Goal: Task Accomplishment & Management: Use online tool/utility

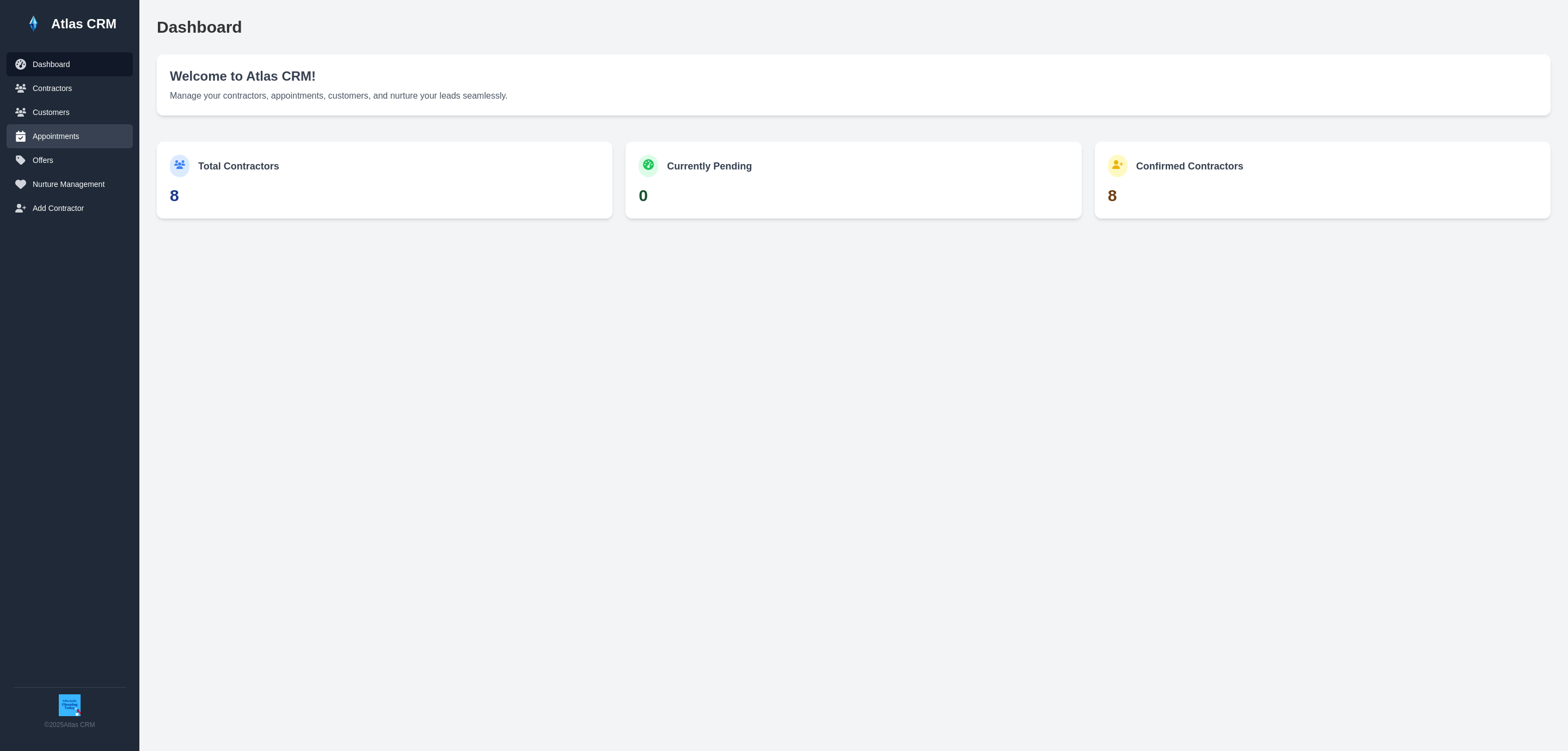
click at [79, 128] on button "Appointments" at bounding box center [70, 136] width 126 height 24
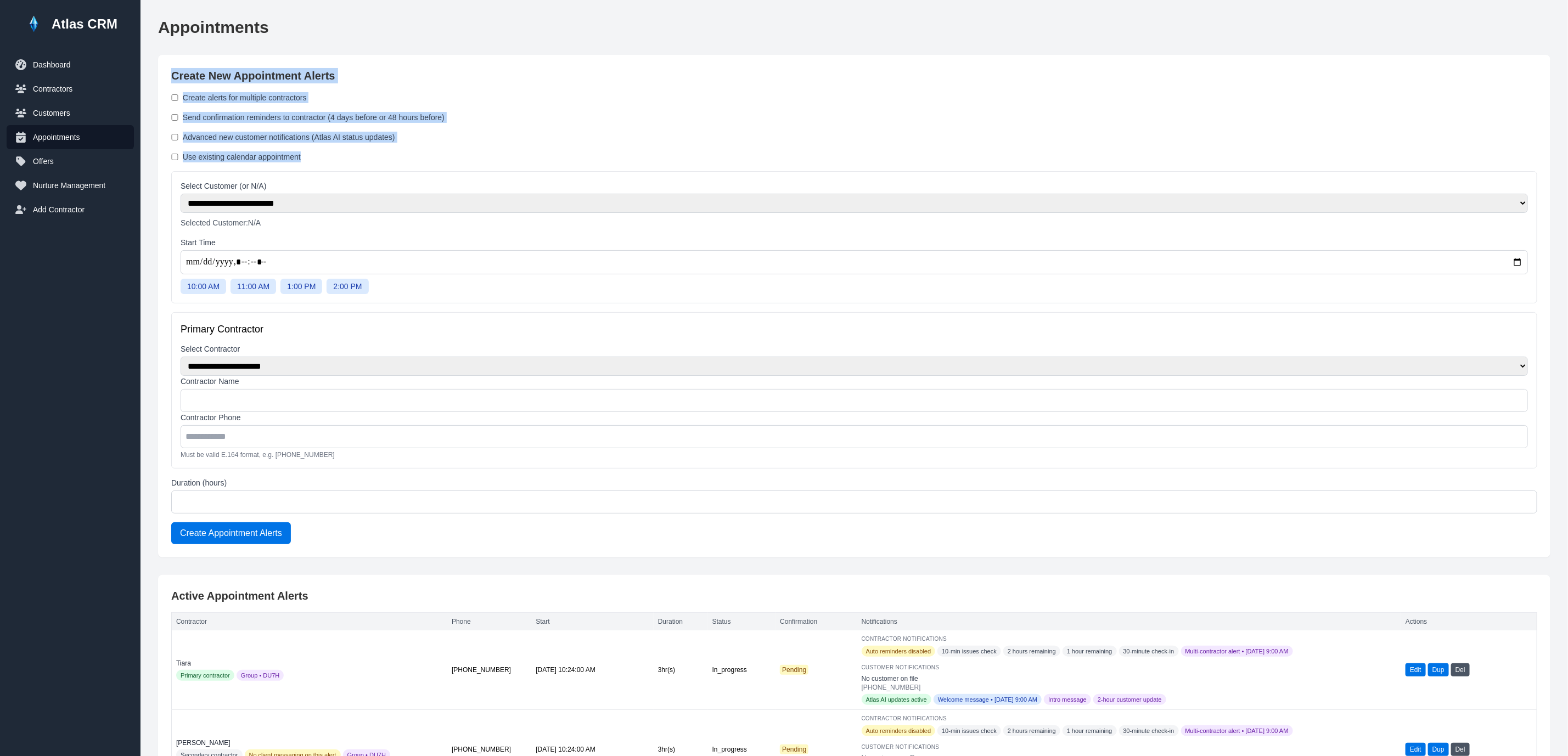
drag, startPoint x: 330, startPoint y: 158, endPoint x: 162, endPoint y: 65, distance: 192.0
click at [162, 65] on div "**********" at bounding box center [854, 306] width 1392 height 503
copy div "Create New Appointment Alerts Create alerts for multiple contractors Send confi…"
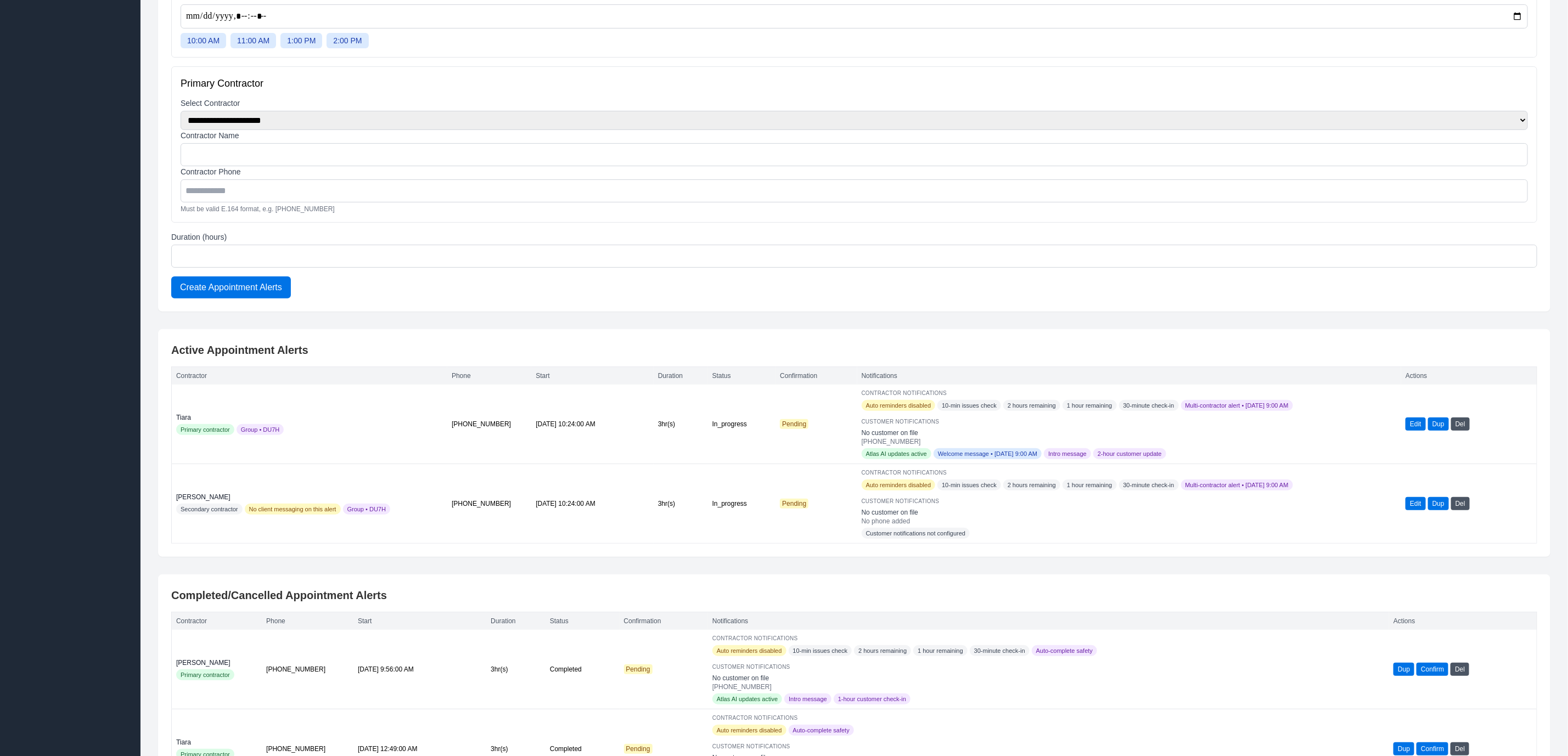
scroll to position [247, 0]
click at [672, 266] on input "*" at bounding box center [854, 255] width 1366 height 23
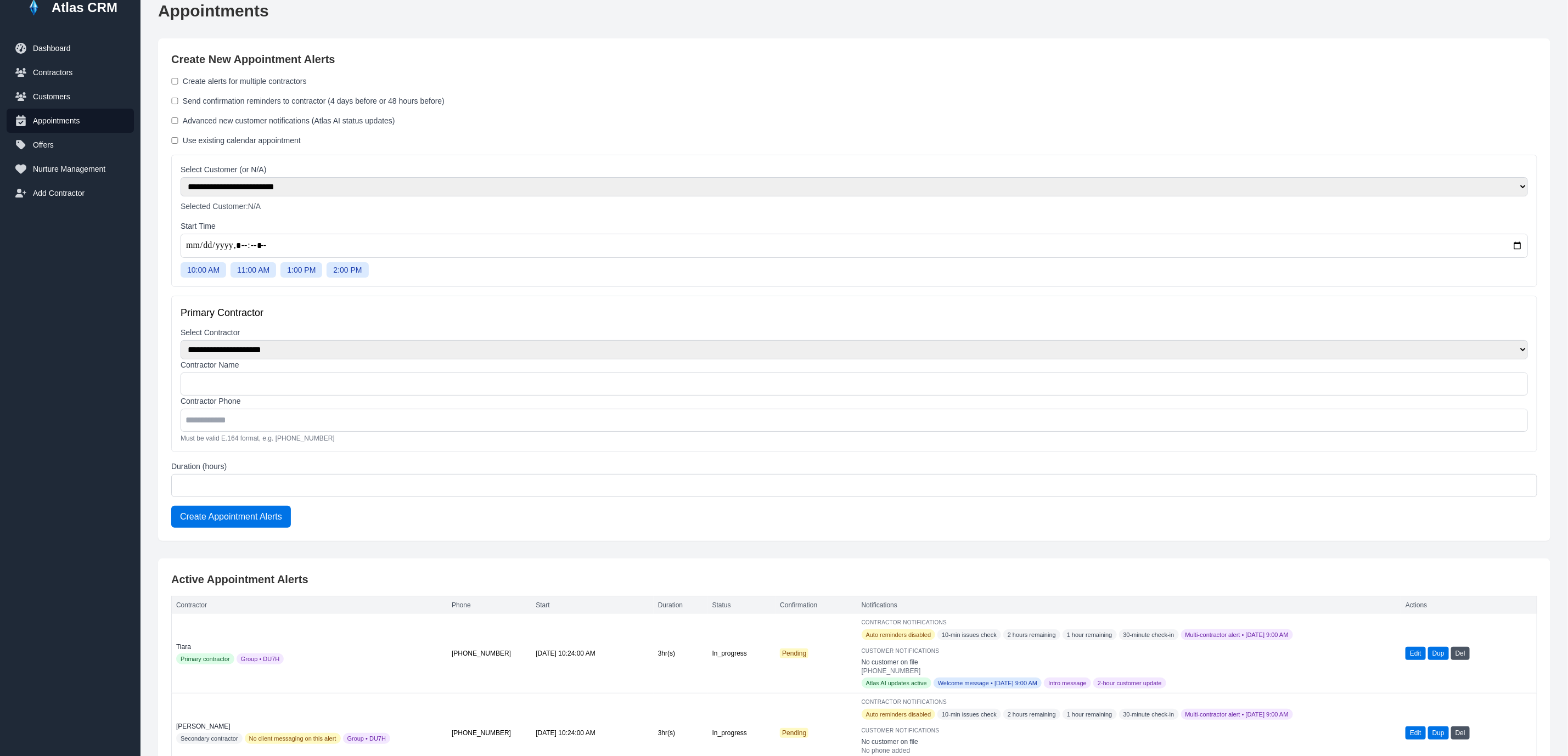
scroll to position [0, 0]
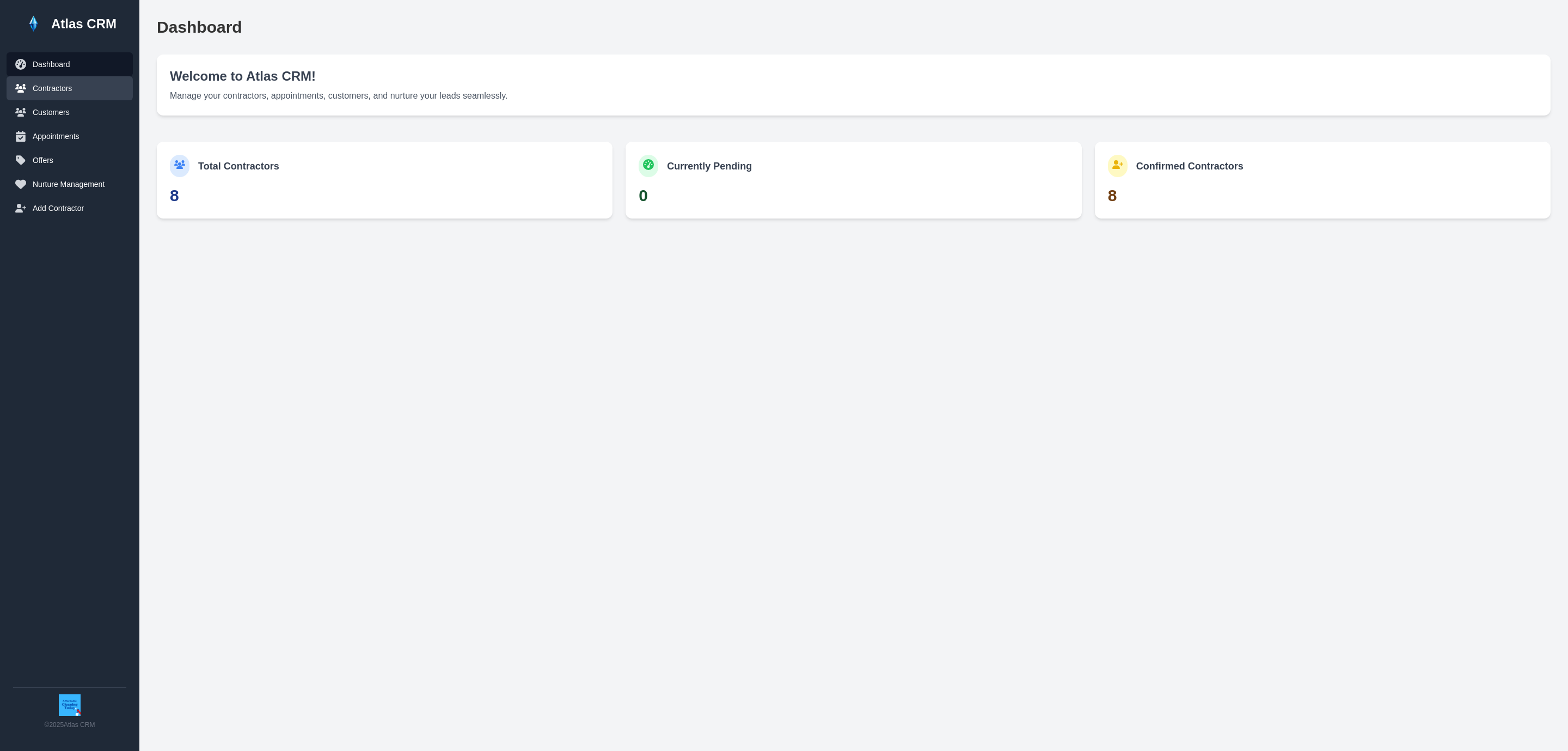
click at [44, 96] on button "Contractors" at bounding box center [70, 88] width 126 height 24
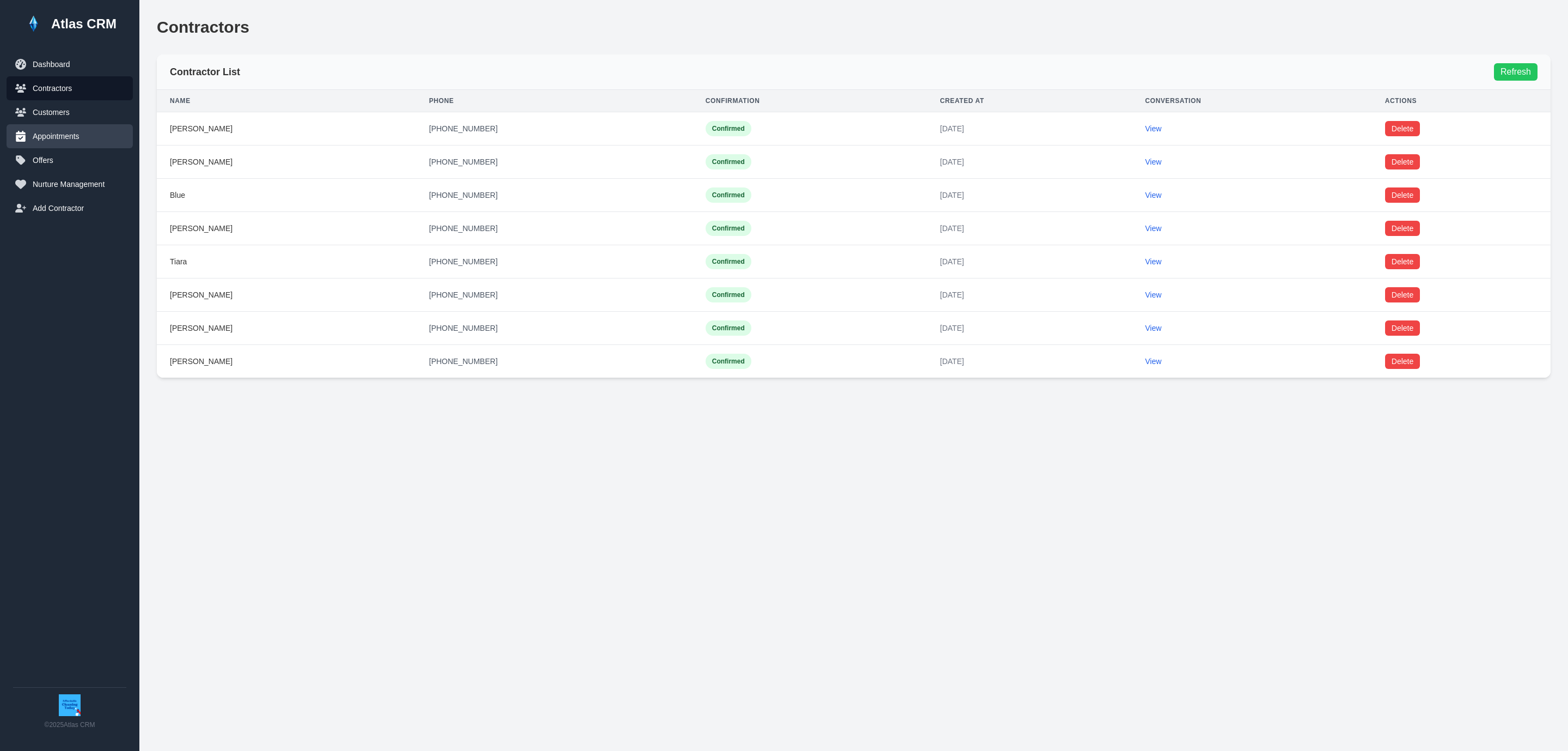
click at [72, 130] on button "Appointments" at bounding box center [70, 136] width 126 height 24
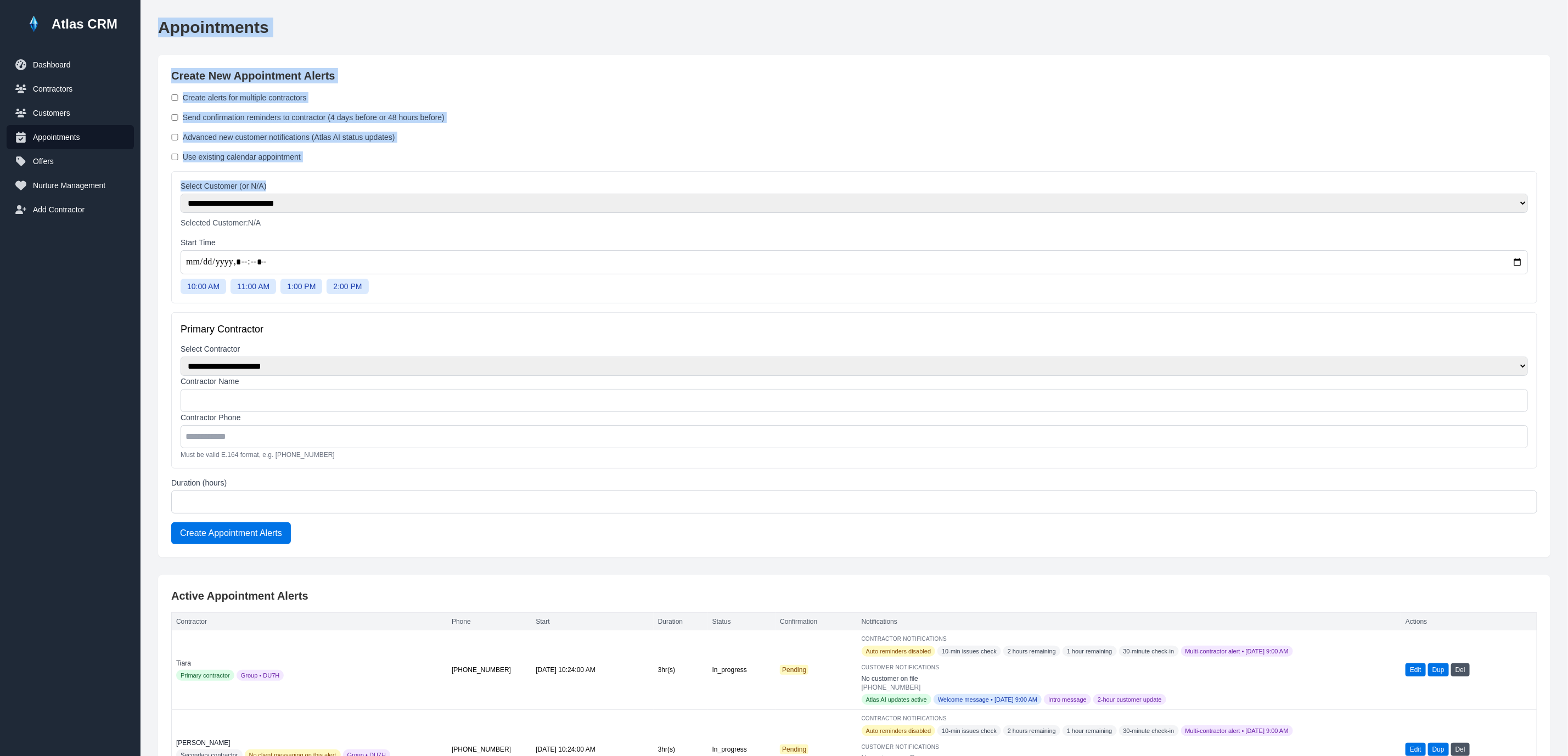
drag, startPoint x: 314, startPoint y: 163, endPoint x: 157, endPoint y: 30, distance: 205.8
copy main "Appointments Create New Appointment Alerts Create alerts for multiple contracto…"
click at [721, 87] on div "**********" at bounding box center [854, 306] width 1392 height 503
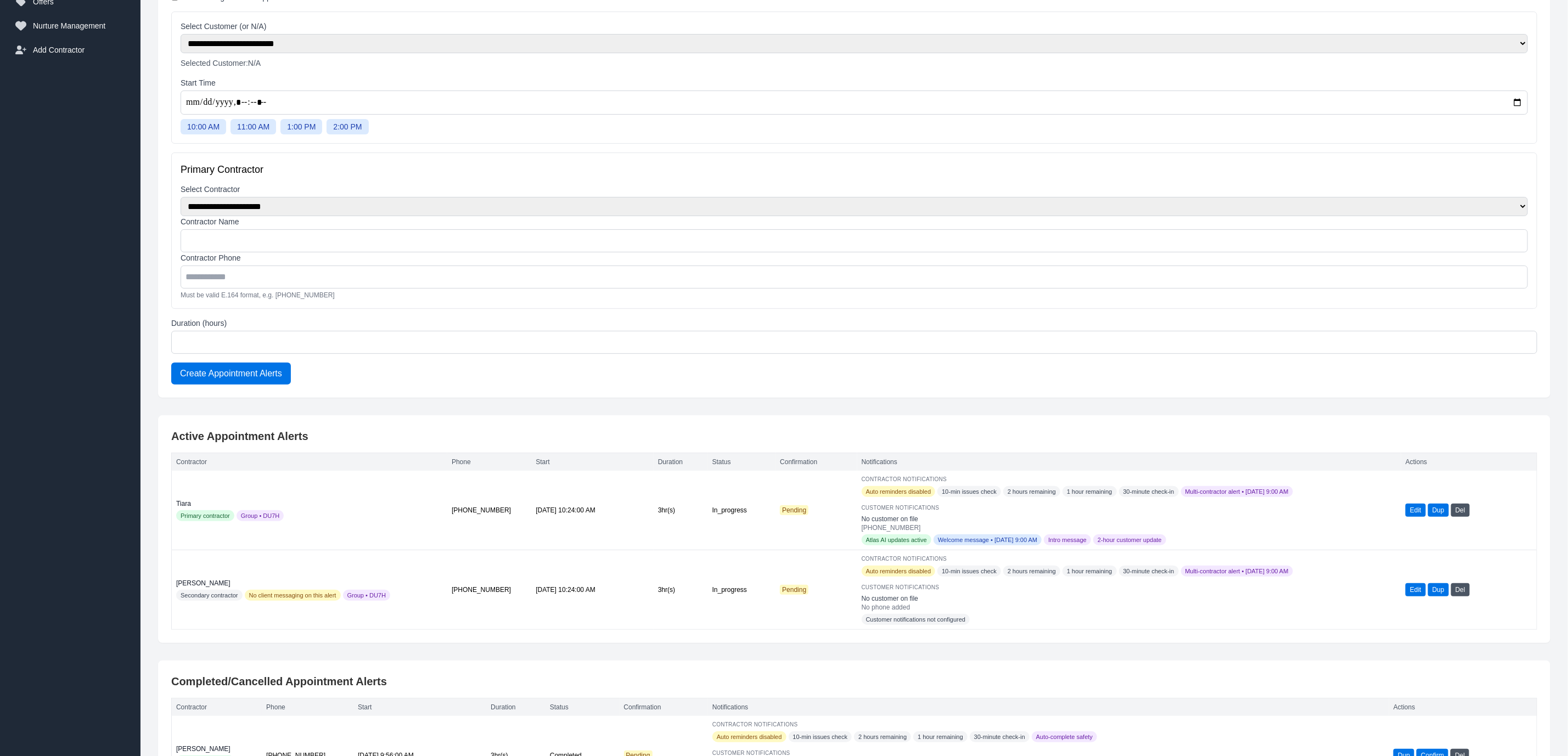
scroll to position [164, 0]
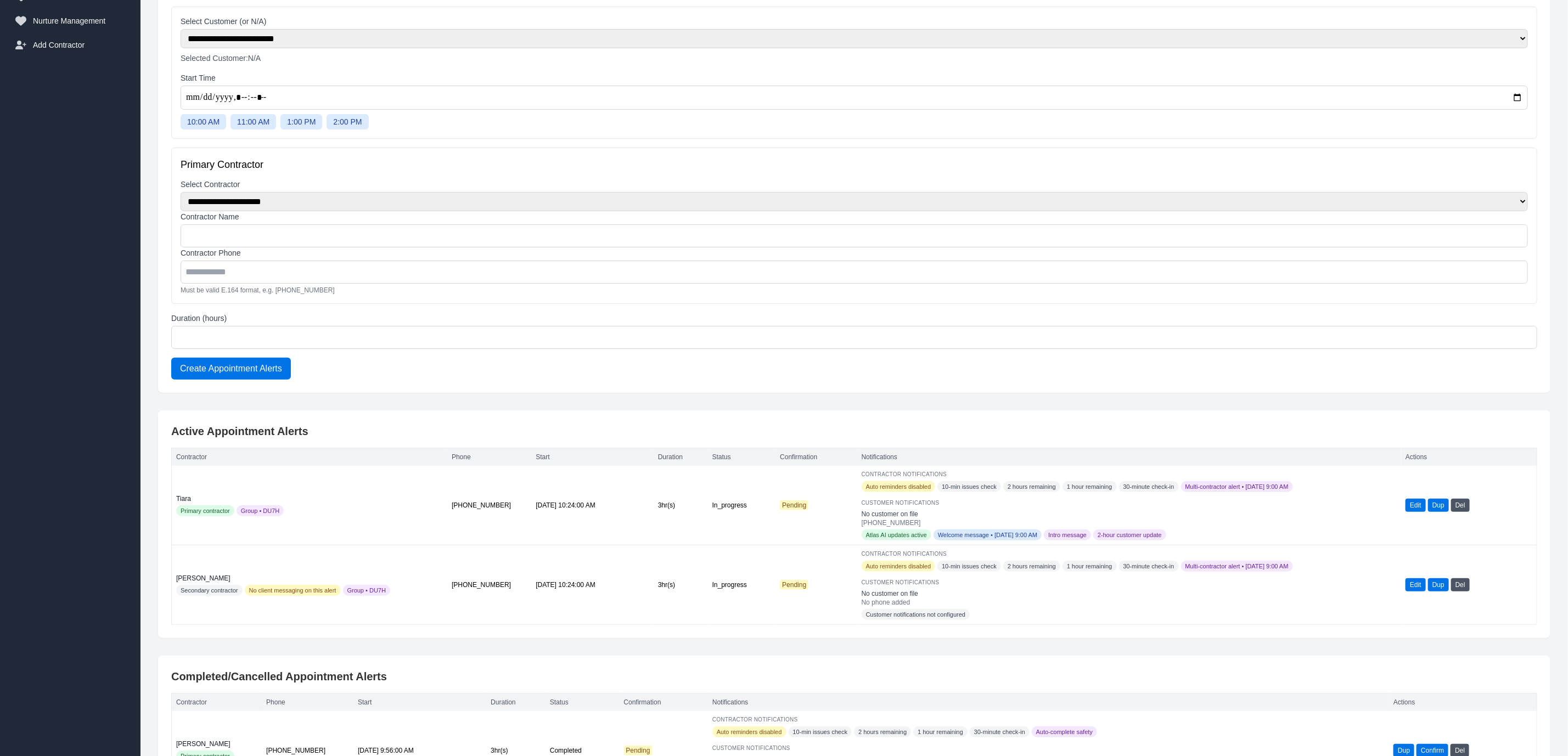
click at [988, 537] on span "Welcome message • [DATE] 9:00 AM" at bounding box center [987, 535] width 108 height 11
